Goal: Information Seeking & Learning: Learn about a topic

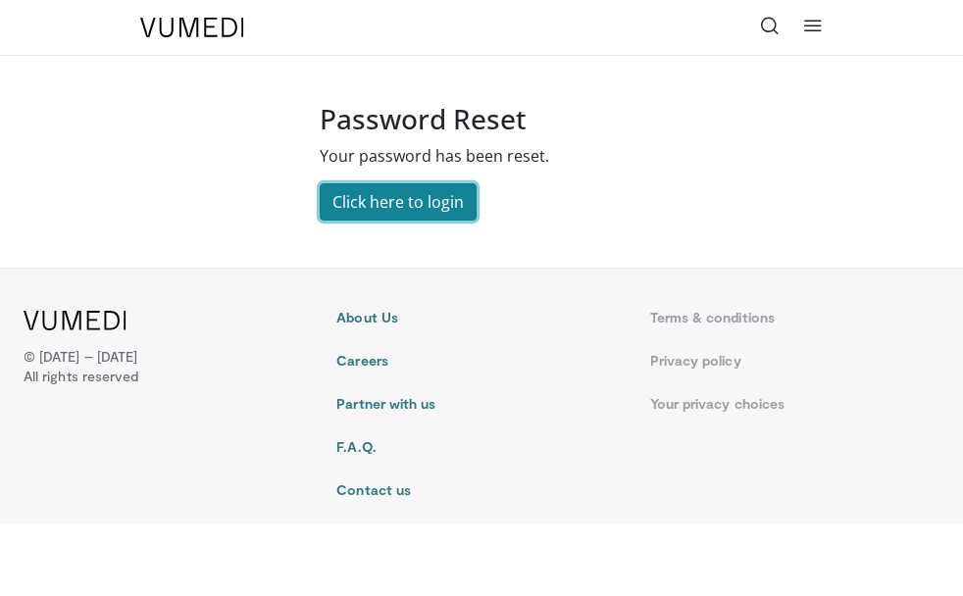
click at [363, 199] on link "Click here to login" at bounding box center [398, 201] width 157 height 37
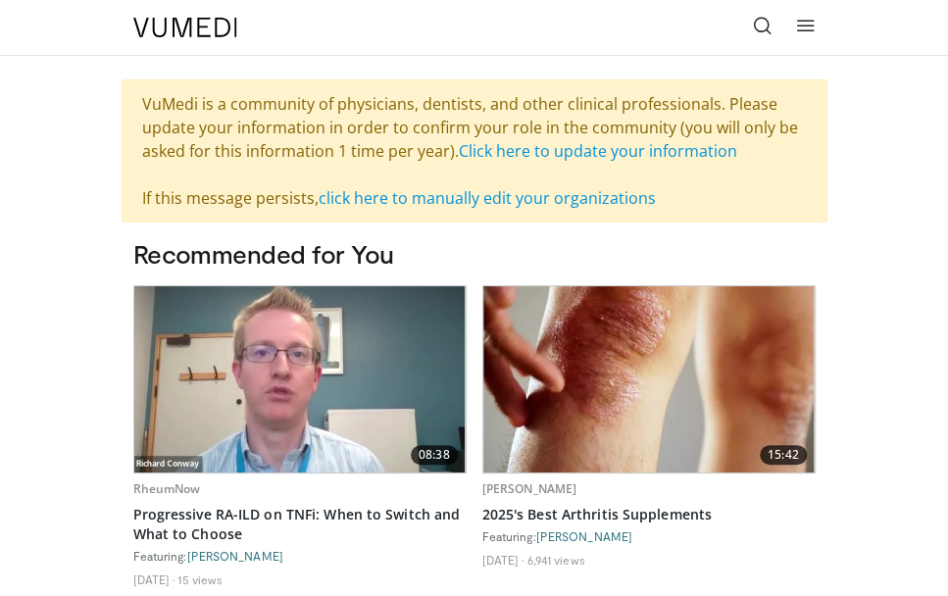
click at [799, 32] on icon at bounding box center [806, 26] width 20 height 20
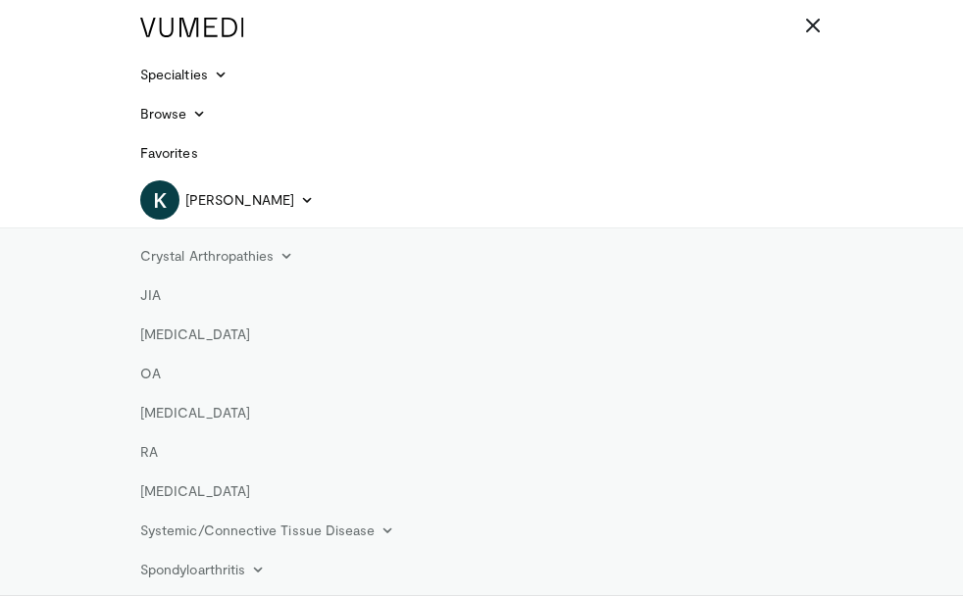
click at [39, 422] on div "Crystal Arthropathies Gout Pseudogout JIA Lupus OA Osteoporosis RA Septic Arthr…" at bounding box center [481, 457] width 963 height 461
click at [142, 121] on link "Browse" at bounding box center [173, 113] width 90 height 39
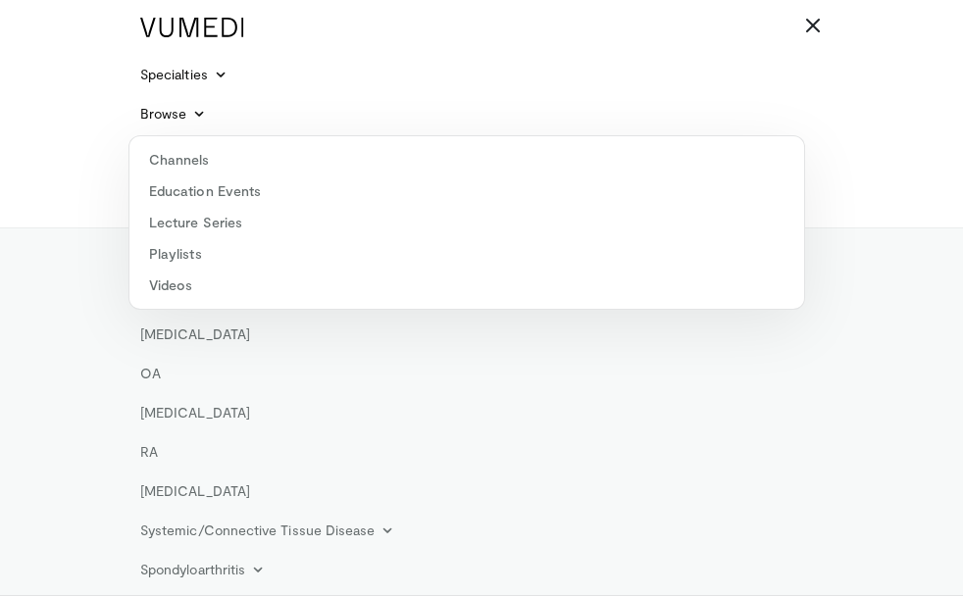
click at [98, 102] on header "Specialties Adult & Family Medicine Allergy, Asthma, Immunology Anesthesiology …" at bounding box center [481, 298] width 963 height 596
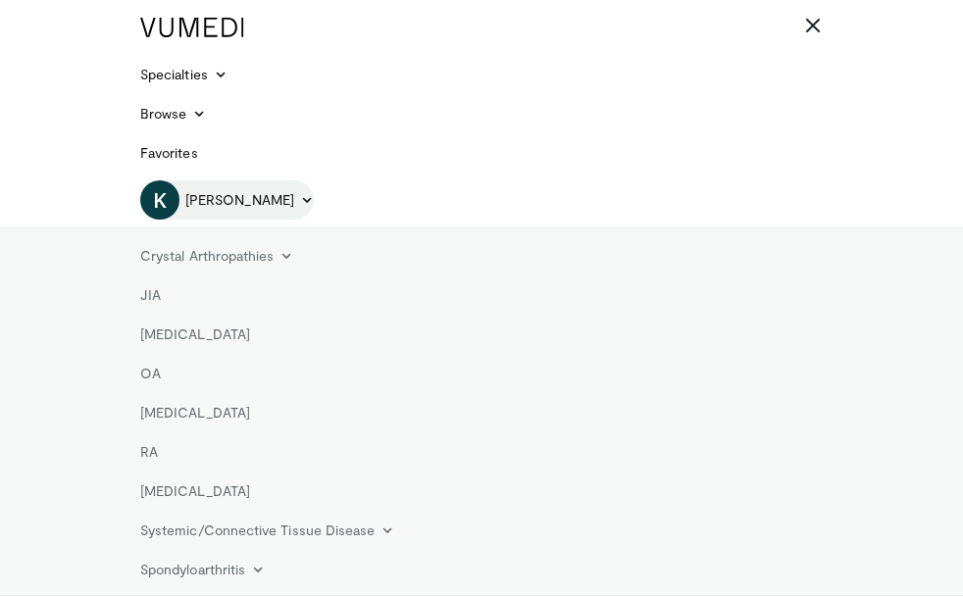
click at [196, 197] on span "[PERSON_NAME]" at bounding box center [239, 200] width 109 height 20
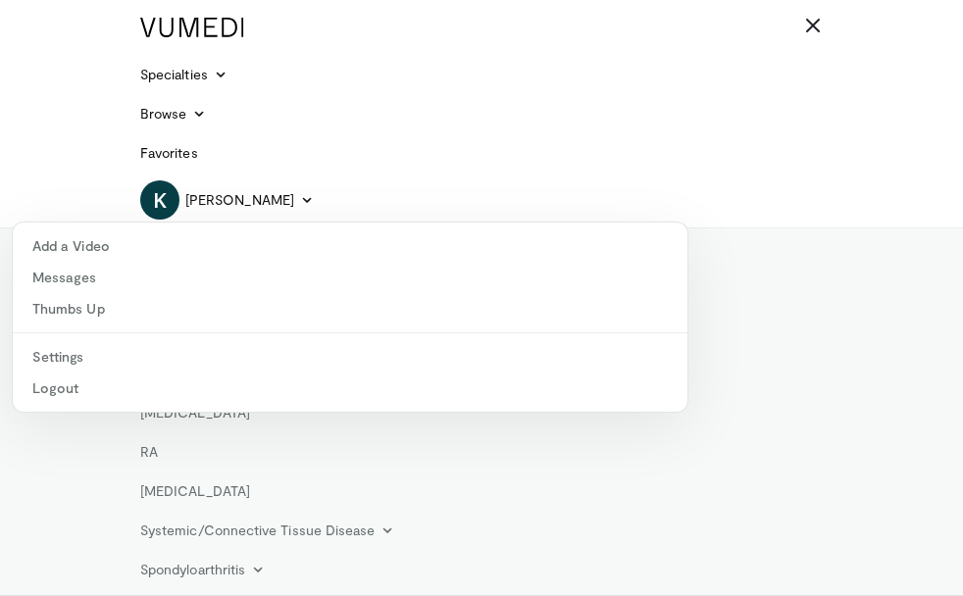
click at [67, 102] on header "Specialties Adult & Family Medicine Allergy, Asthma, Immunology Anesthesiology …" at bounding box center [481, 298] width 963 height 596
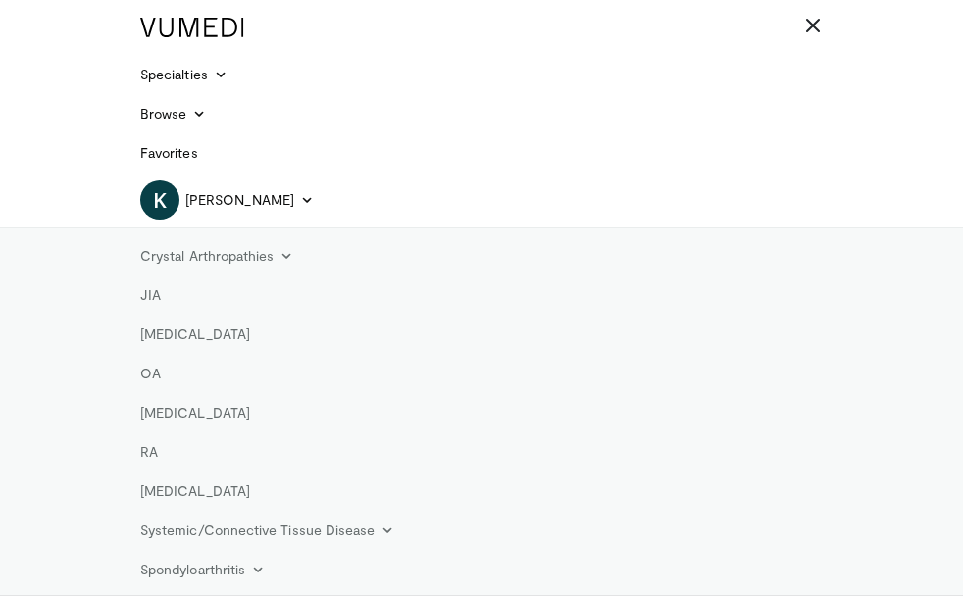
click at [812, 5] on div "Specialties Adult & Family Medicine Allergy, Asthma, Immunology Anesthesiology …" at bounding box center [481, 66] width 706 height 133
click at [810, 12] on link at bounding box center [812, 27] width 39 height 39
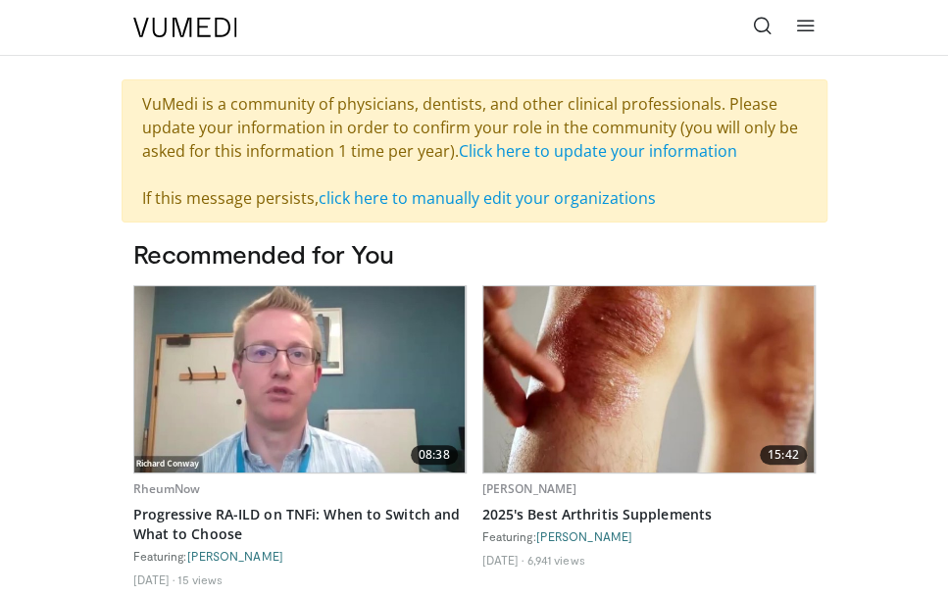
click at [761, 26] on icon at bounding box center [763, 26] width 20 height 20
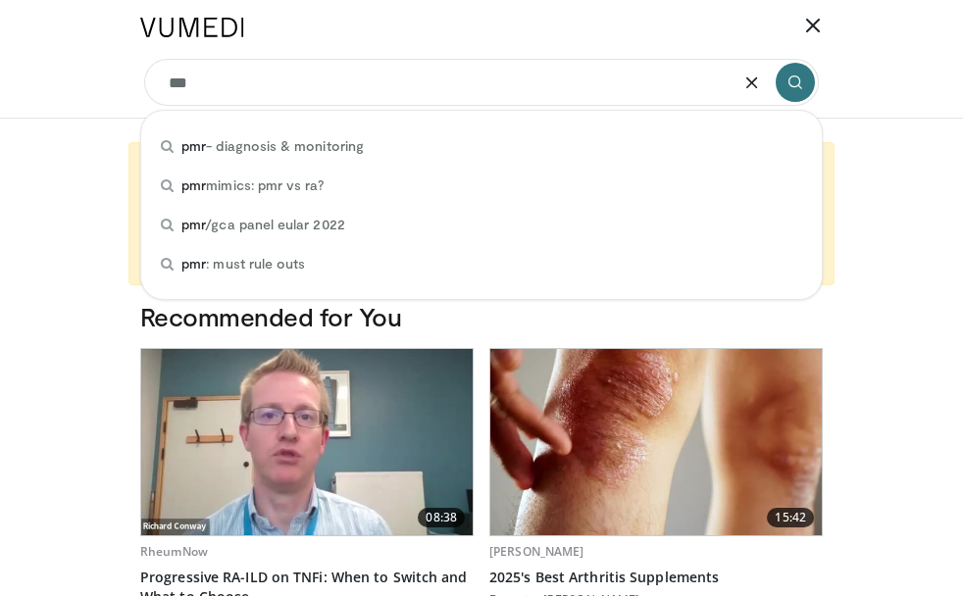
type input "***"
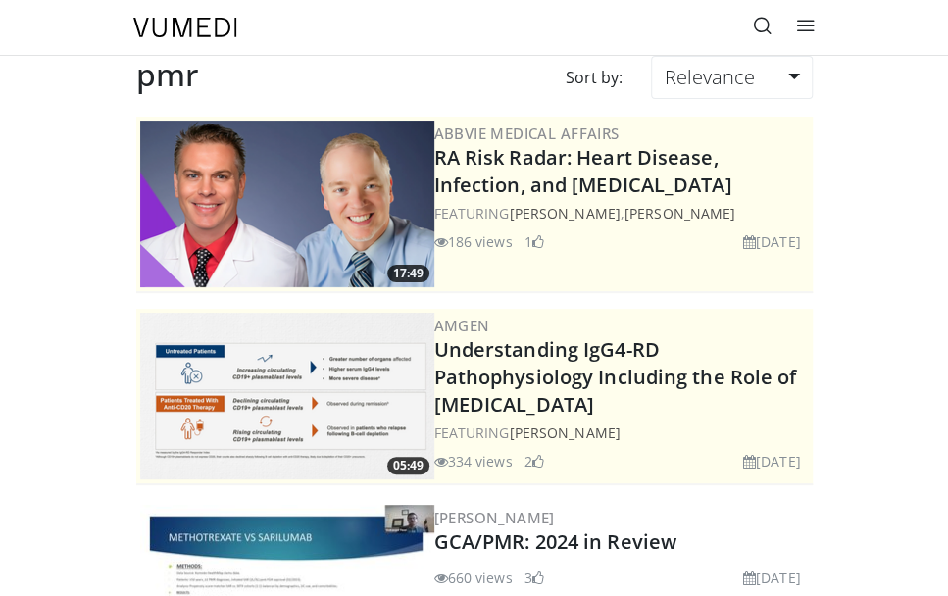
click at [758, 28] on icon at bounding box center [763, 26] width 20 height 20
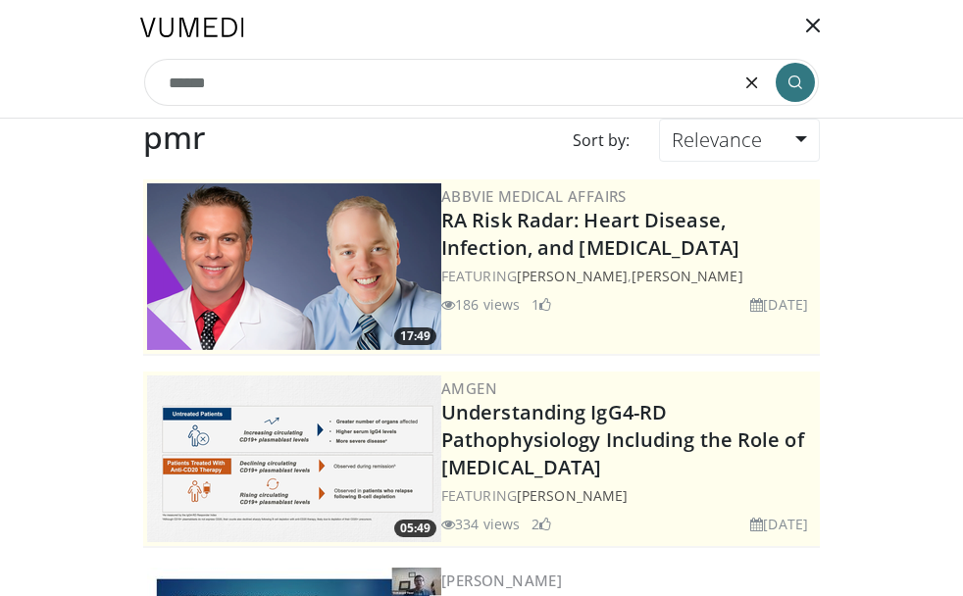
type input "******"
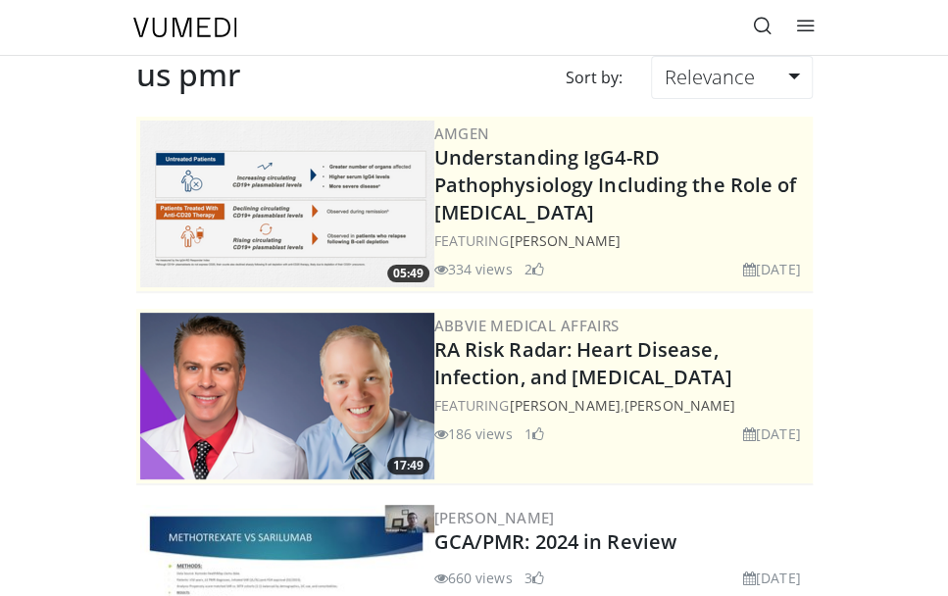
click at [761, 25] on icon at bounding box center [763, 26] width 20 height 20
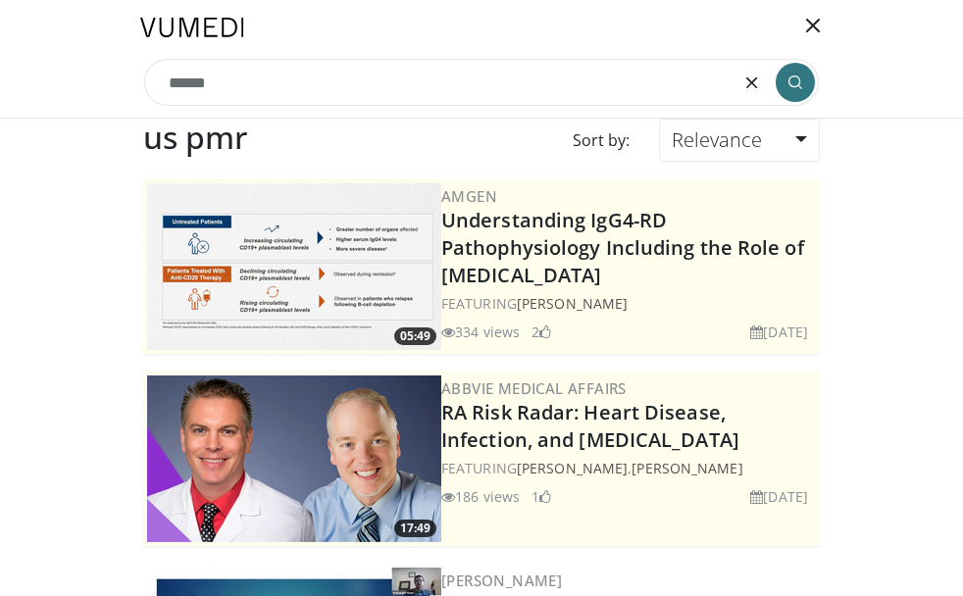
click at [184, 81] on input "******" at bounding box center [481, 82] width 675 height 47
type input "**********"
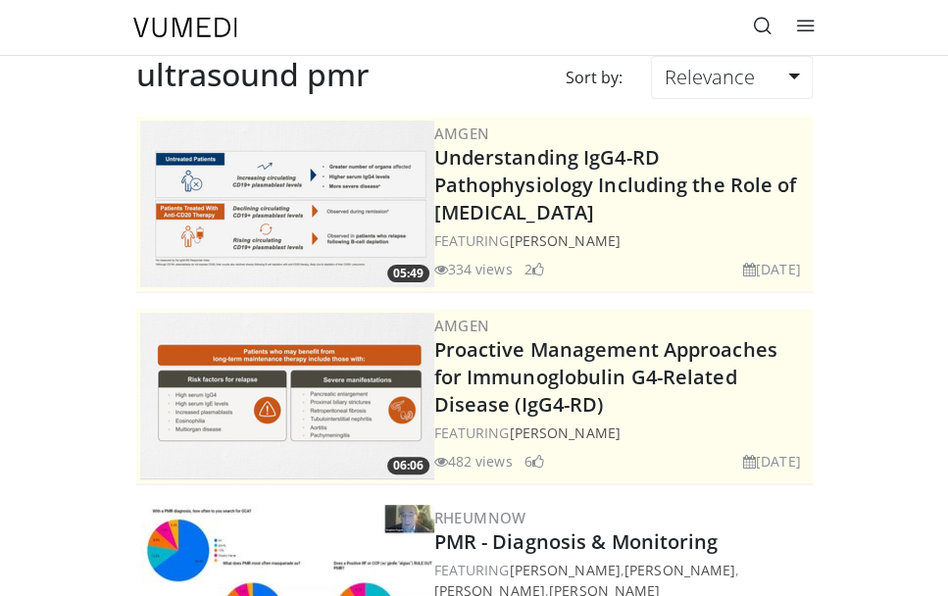
click at [760, 33] on icon at bounding box center [763, 26] width 20 height 20
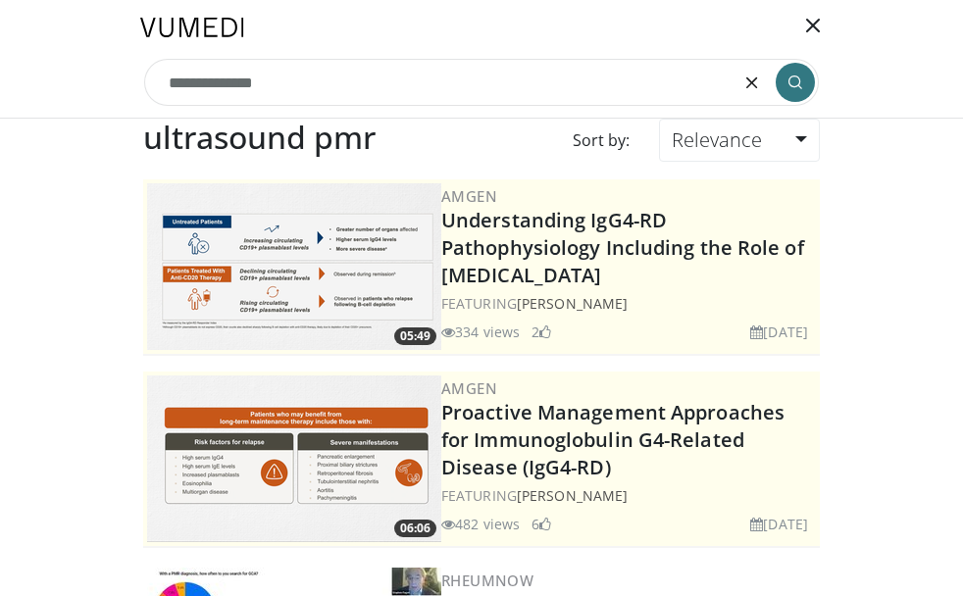
drag, startPoint x: 288, startPoint y: 91, endPoint x: 86, endPoint y: 54, distance: 205.4
click at [86, 54] on header "Specialties Adult & Family Medicine Allergy, Asthma, Immunology Anesthesiology …" at bounding box center [481, 59] width 963 height 119
type input "**********"
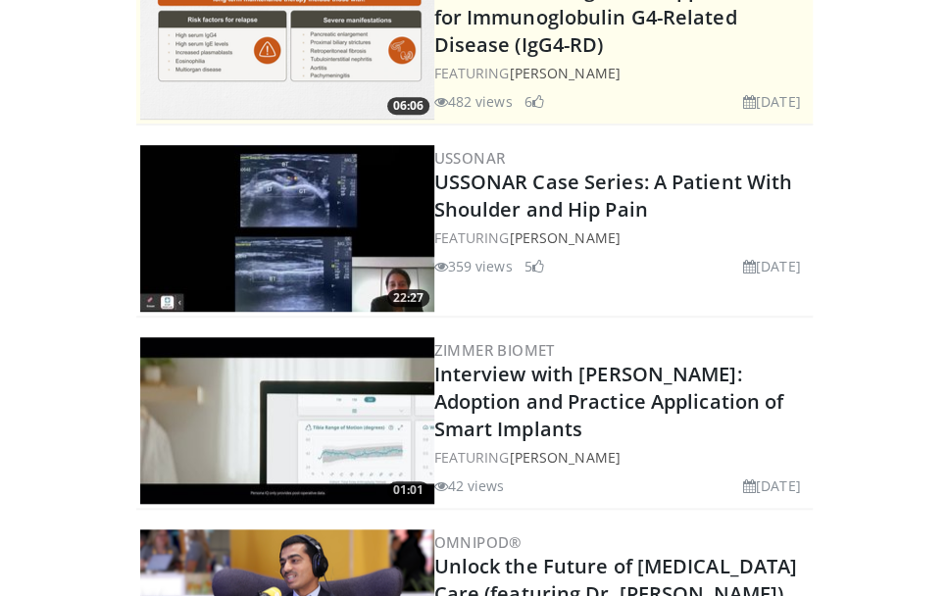
scroll to position [375, 0]
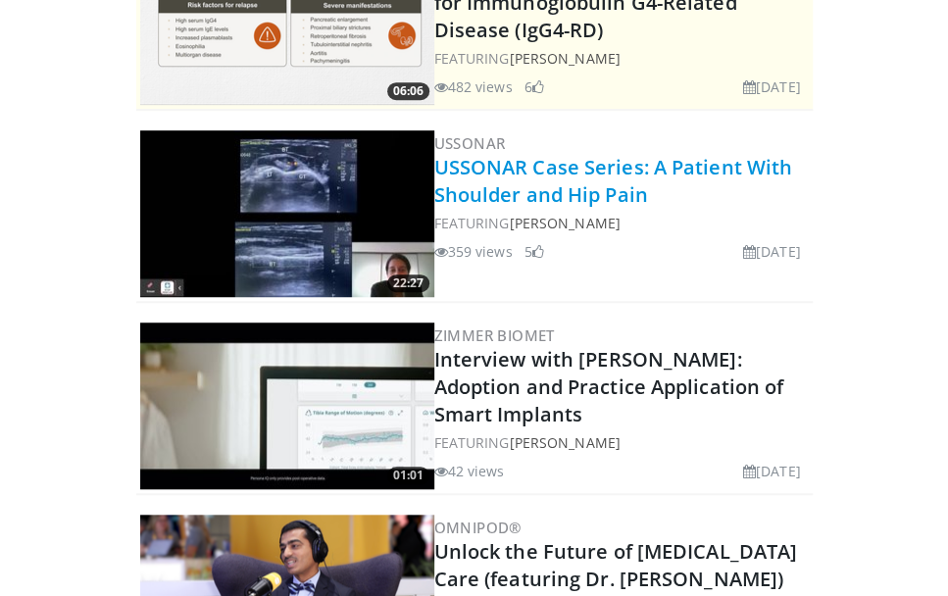
click at [565, 172] on link "USSONAR Case Series: A Patient With Shoulder and Hip Pain" at bounding box center [613, 181] width 359 height 54
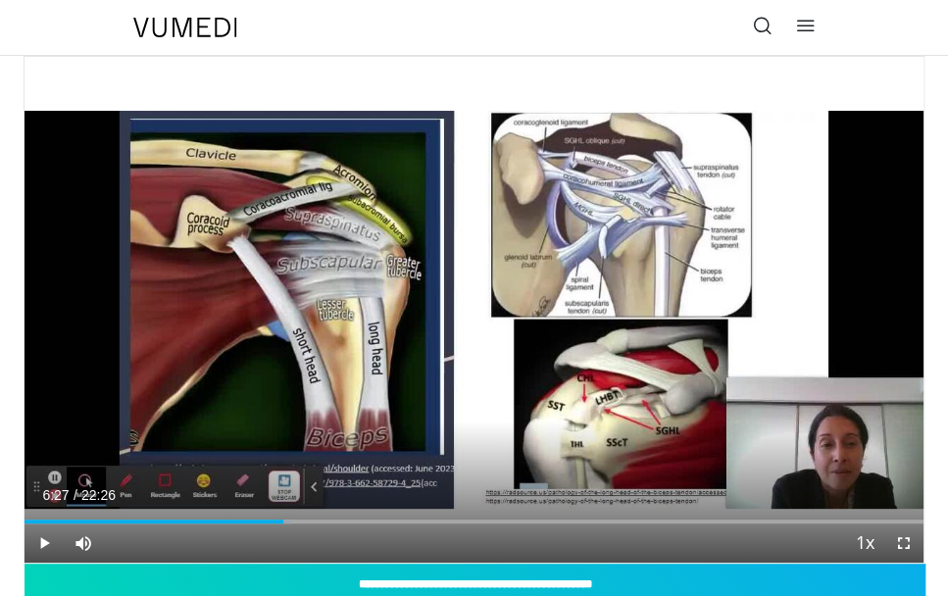
drag, startPoint x: 31, startPoint y: 520, endPoint x: 288, endPoint y: 552, distance: 258.9
click at [288, 552] on div "Current Time 6:27 / Duration 22:26 Play Skip Backward Skip Forward Mute 98% Loa…" at bounding box center [474, 543] width 899 height 39
drag, startPoint x: 294, startPoint y: 522, endPoint x: 453, endPoint y: 523, distance: 158.9
click at [453, 524] on div "Current Time 7:42 / Duration 22:26 Play Skip Backward Skip Forward Mute 98% Loa…" at bounding box center [474, 543] width 899 height 39
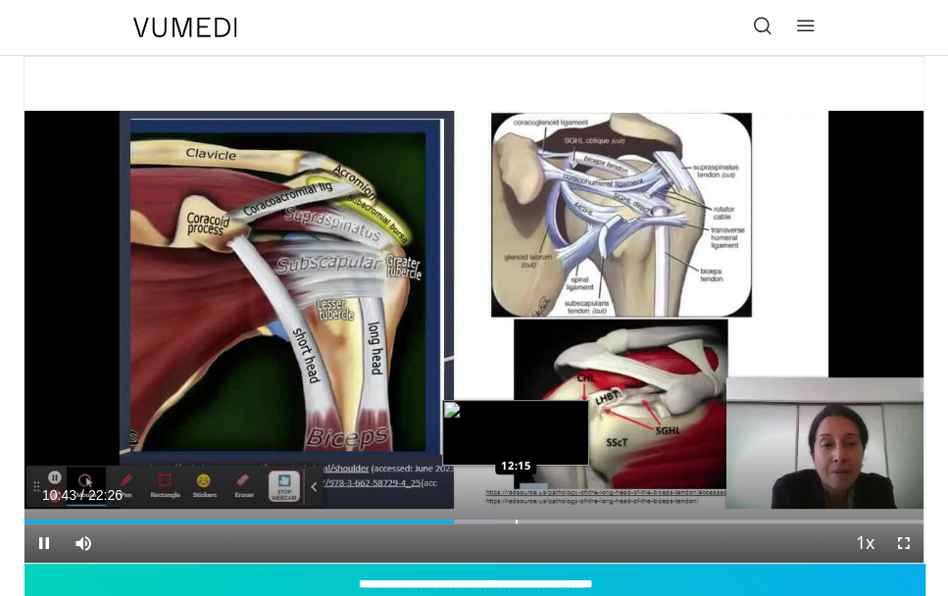
click at [518, 520] on div "Progress Bar" at bounding box center [517, 522] width 2 height 4
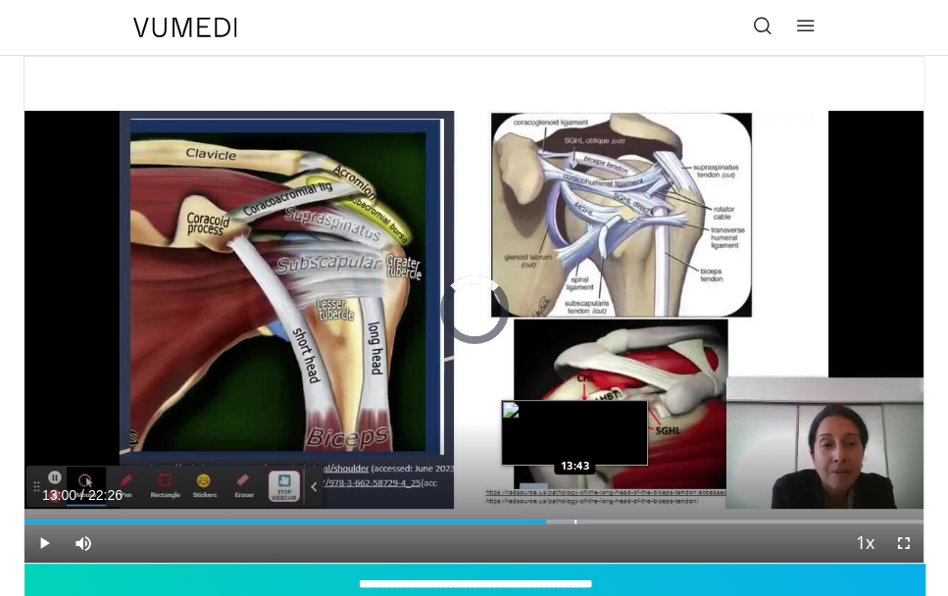
click at [574, 517] on div "Loaded : 62.62% 13:00 13:43" at bounding box center [474, 514] width 899 height 19
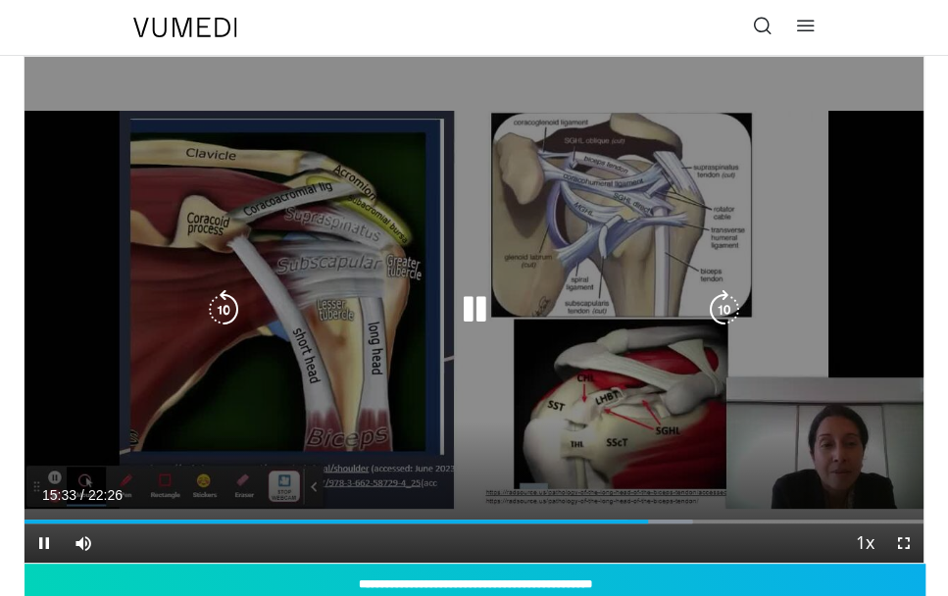
click at [237, 309] on icon "Video Player" at bounding box center [223, 309] width 39 height 39
click at [229, 305] on icon "Video Player" at bounding box center [223, 309] width 39 height 39
click at [216, 304] on icon "Video Player" at bounding box center [223, 309] width 39 height 39
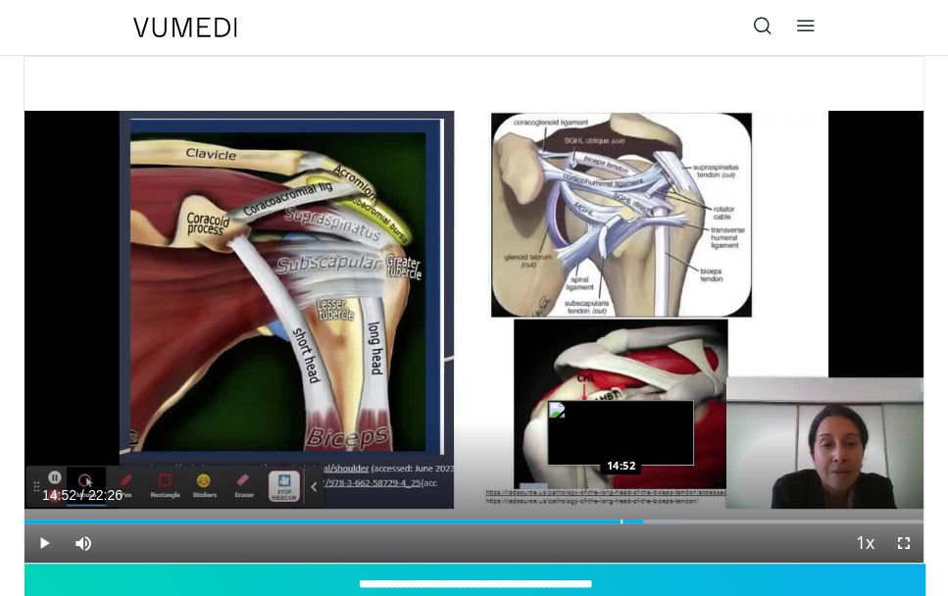
click at [620, 515] on div "Loaded : 73.52% 15:26 14:52" at bounding box center [474, 514] width 899 height 19
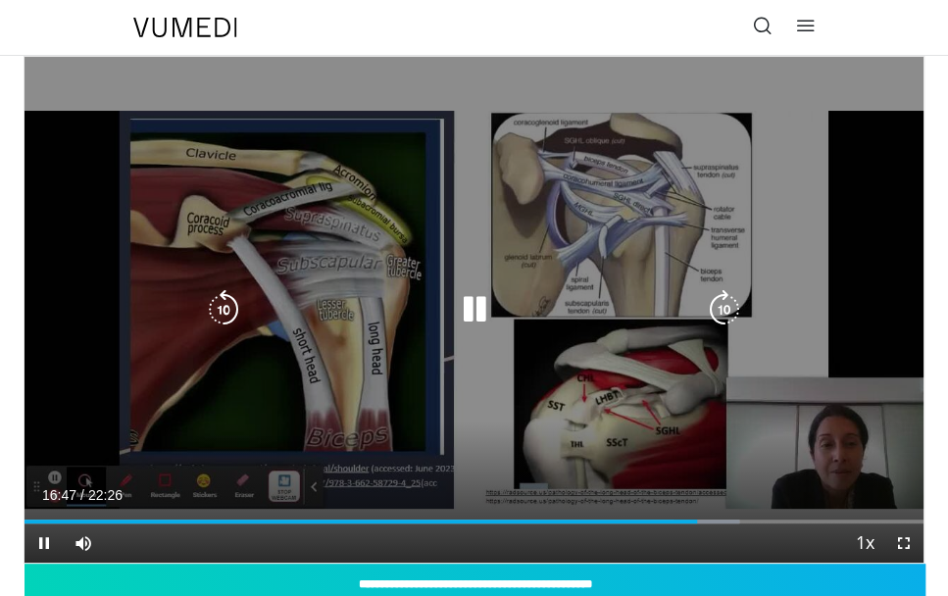
click at [226, 305] on icon "Video Player" at bounding box center [223, 309] width 39 height 39
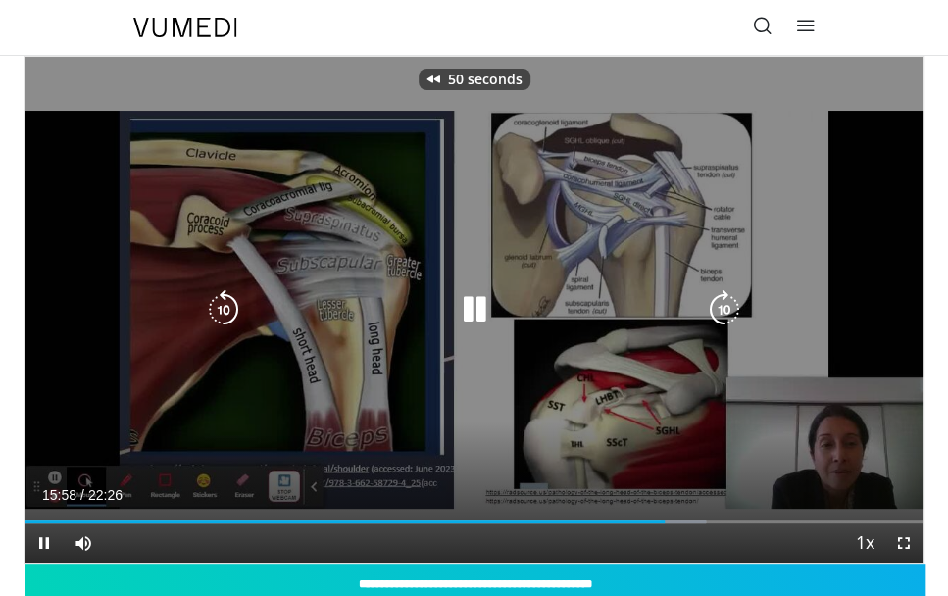
click at [226, 305] on icon "Video Player" at bounding box center [223, 309] width 39 height 39
click at [226, 309] on icon "Video Player" at bounding box center [223, 309] width 39 height 39
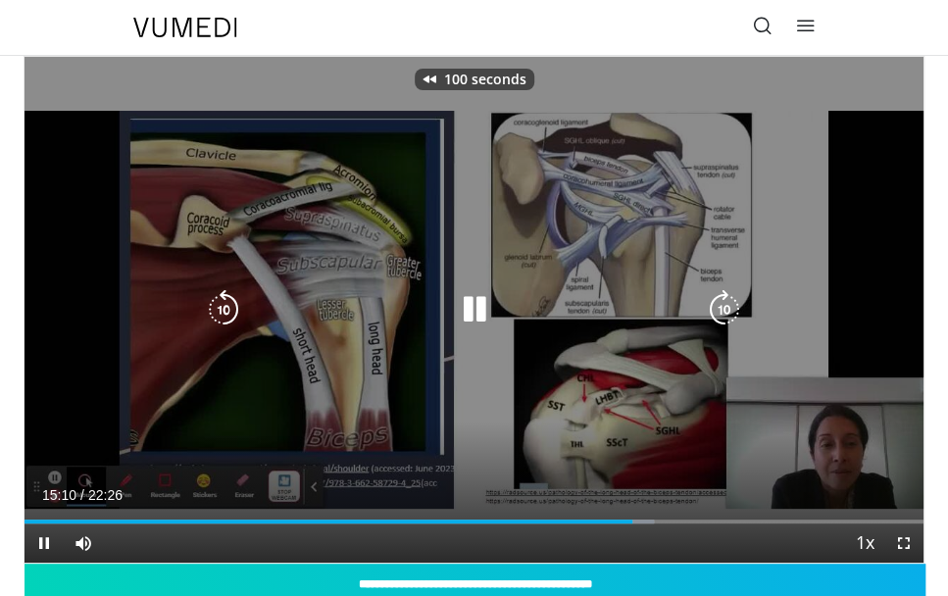
click at [226, 313] on icon "Video Player" at bounding box center [223, 309] width 39 height 39
click at [218, 306] on icon "Video Player" at bounding box center [223, 309] width 39 height 39
click at [213, 303] on icon "Video Player" at bounding box center [223, 309] width 39 height 39
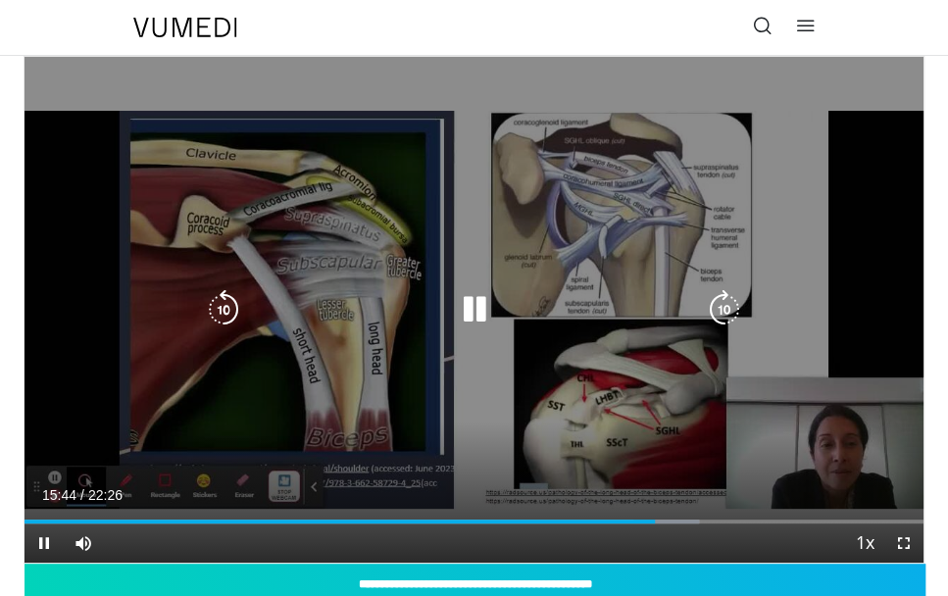
click at [259, 329] on div "10 seconds Tap to unmute" at bounding box center [474, 310] width 899 height 506
click at [216, 303] on icon "Video Player" at bounding box center [223, 309] width 39 height 39
click at [218, 305] on icon "Video Player" at bounding box center [223, 309] width 39 height 39
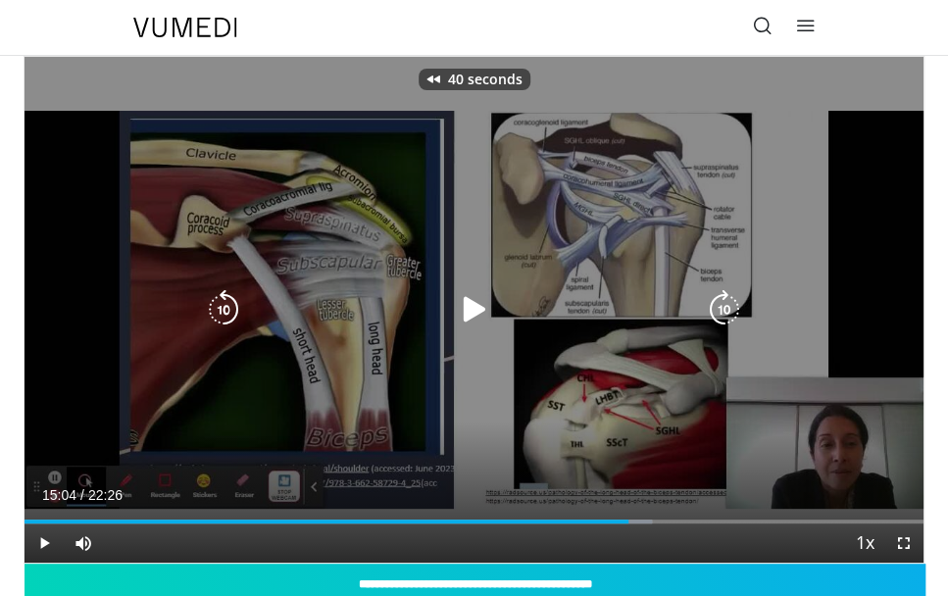
click at [213, 306] on icon "Video Player" at bounding box center [223, 309] width 39 height 39
click at [461, 313] on icon "Video Player" at bounding box center [474, 309] width 39 height 39
click at [225, 299] on icon "Video Player" at bounding box center [223, 309] width 39 height 39
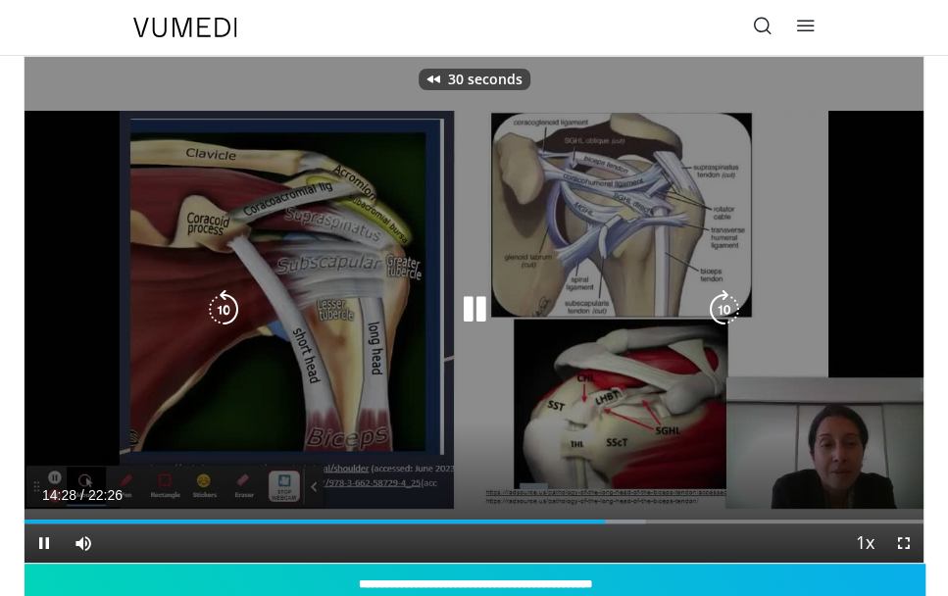
click at [225, 299] on icon "Video Player" at bounding box center [223, 309] width 39 height 39
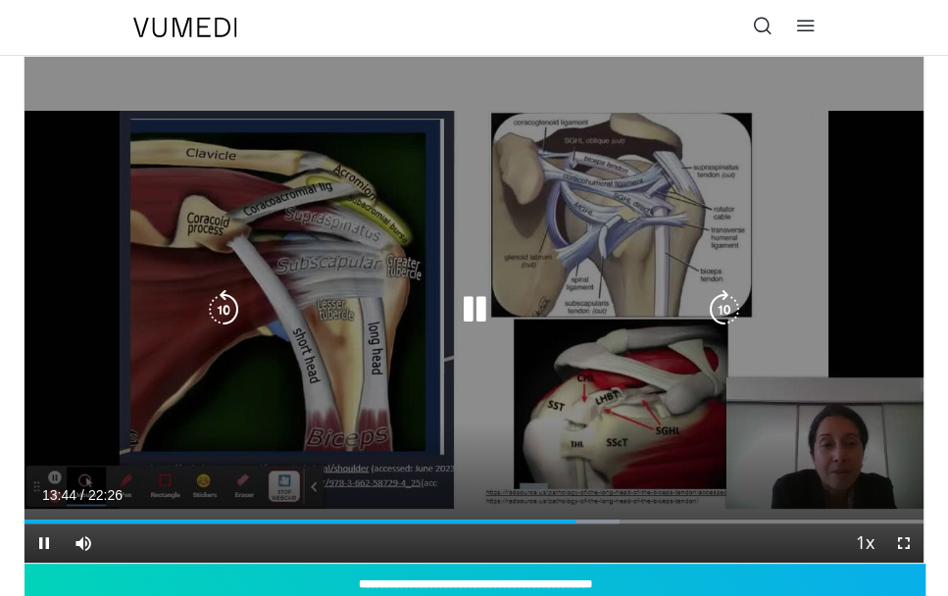
click at [225, 299] on icon "Video Player" at bounding box center [223, 309] width 39 height 39
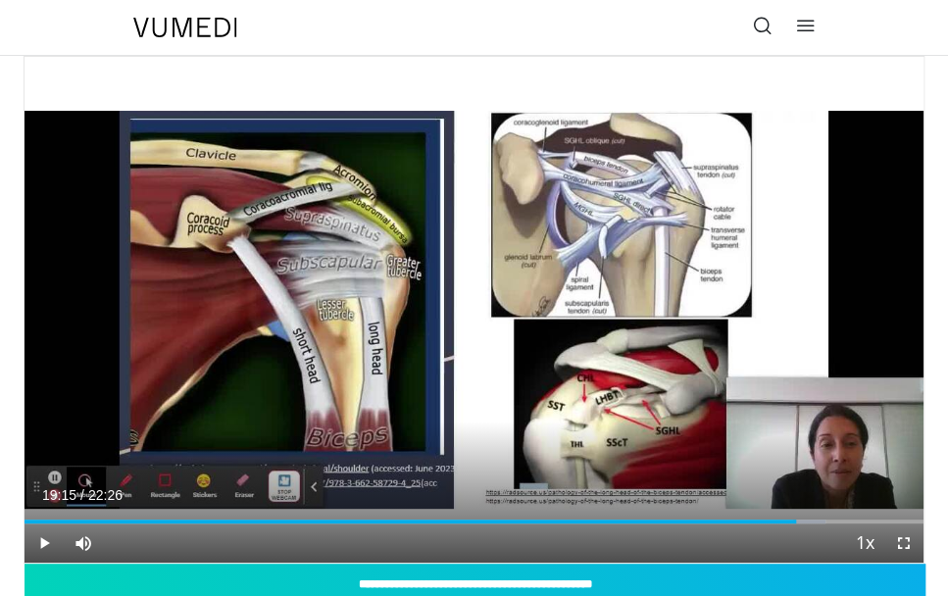
click at [796, 520] on div "Progress Bar" at bounding box center [797, 522] width 2 height 4
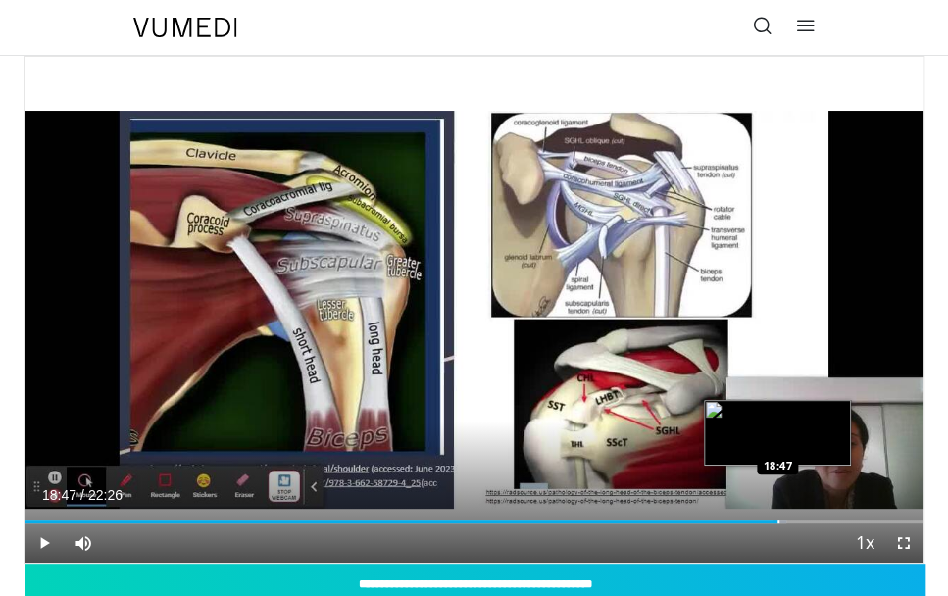
drag, startPoint x: 796, startPoint y: 517, endPoint x: 777, endPoint y: 518, distance: 19.6
click at [777, 518] on div "Loaded : 84.72% 18:49 18:47" at bounding box center [474, 514] width 899 height 19
click at [773, 520] on div "Progress Bar" at bounding box center [774, 522] width 2 height 4
click at [767, 520] on div "Progress Bar" at bounding box center [768, 522] width 2 height 4
click at [756, 520] on div "Progress Bar" at bounding box center [757, 522] width 2 height 4
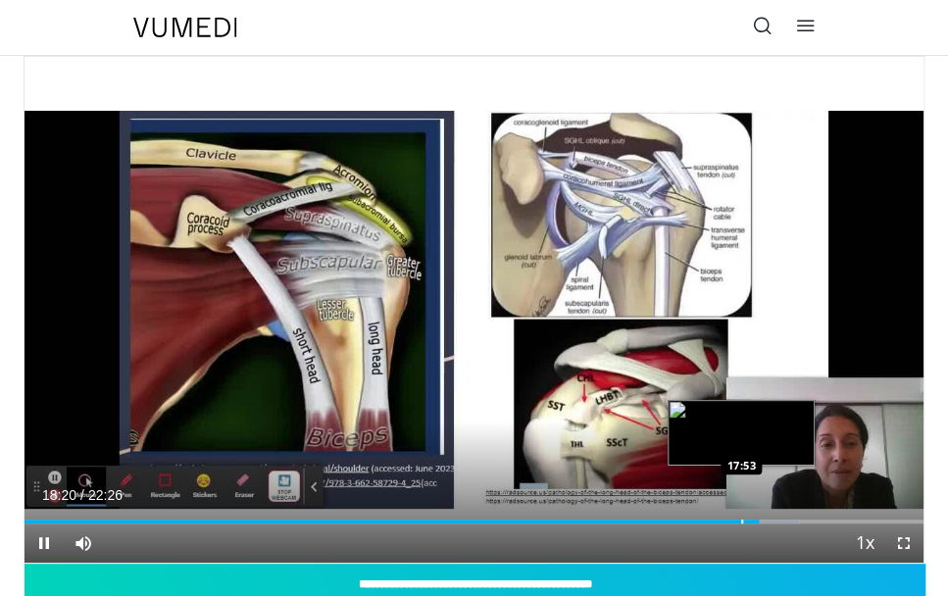
click at [741, 520] on div "Progress Bar" at bounding box center [742, 522] width 2 height 4
click at [747, 521] on div "Progress Bar" at bounding box center [748, 522] width 2 height 4
click at [755, 521] on div "Progress Bar" at bounding box center [756, 522] width 2 height 4
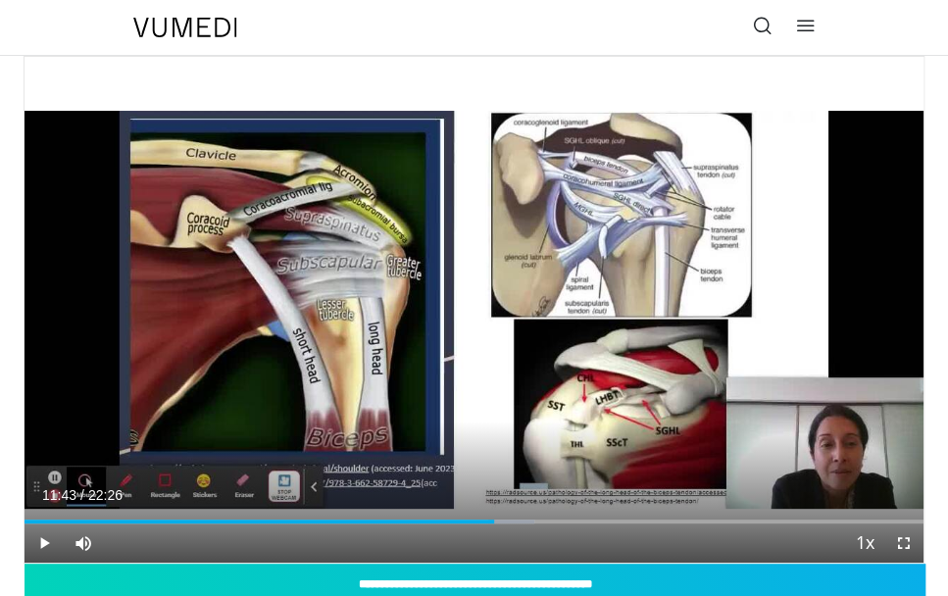
drag, startPoint x: 781, startPoint y: 520, endPoint x: 493, endPoint y: 523, distance: 287.3
click at [493, 524] on div "Current Time 11:43 / Duration 22:26 Play Skip Backward Skip Forward Mute 98% Lo…" at bounding box center [474, 543] width 899 height 39
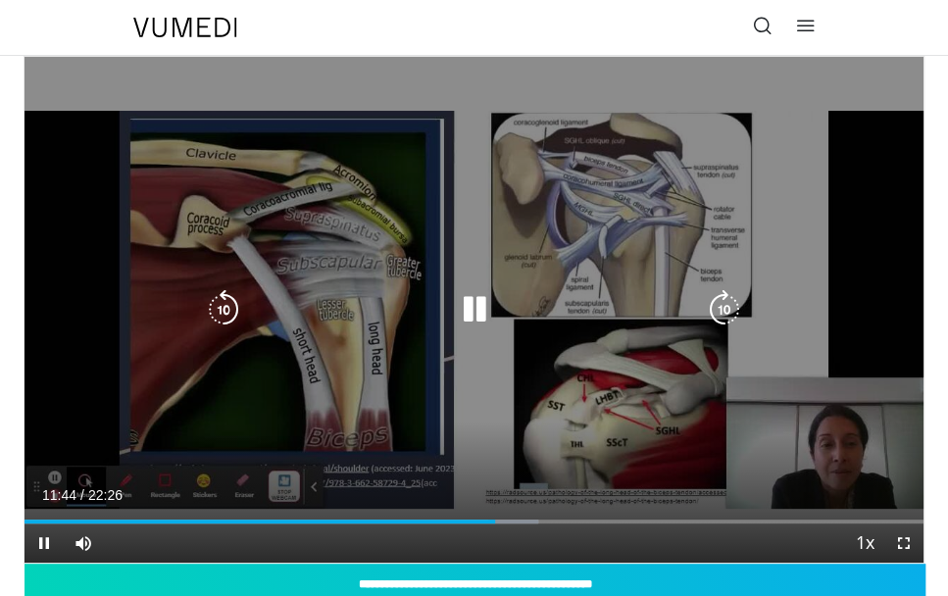
click at [229, 309] on icon "Video Player" at bounding box center [223, 309] width 39 height 39
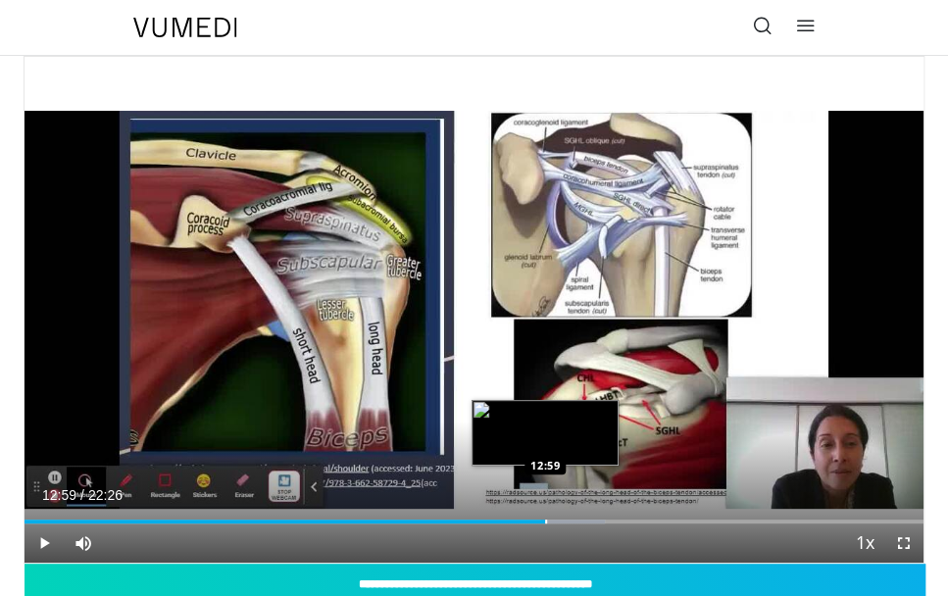
click at [545, 521] on div "Progress Bar" at bounding box center [546, 522] width 2 height 4
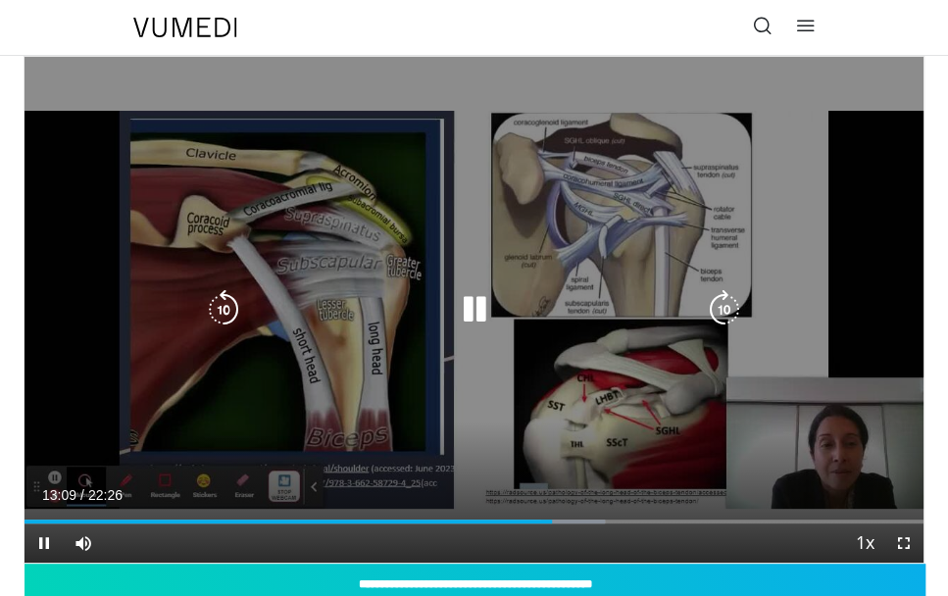
click at [470, 321] on icon "Video Player" at bounding box center [474, 309] width 39 height 39
